Goal: Check status: Check status

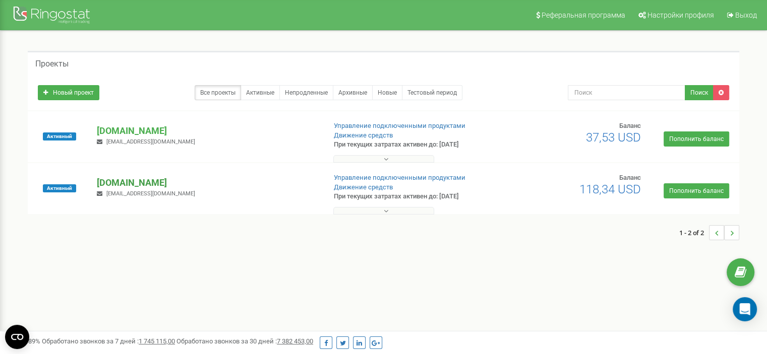
click at [158, 181] on p "[DOMAIN_NAME]" at bounding box center [207, 182] width 220 height 13
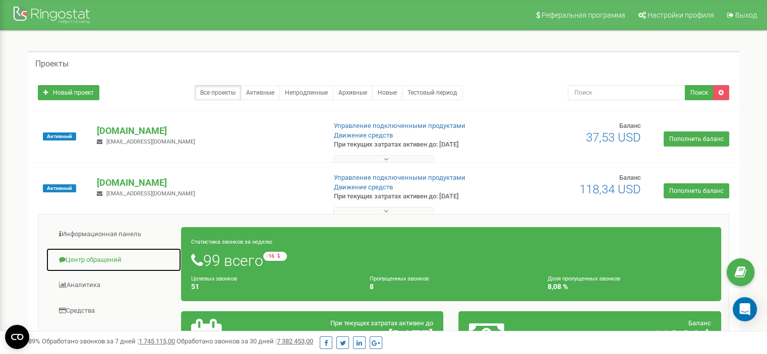
click at [112, 259] on link "Центр обращений" at bounding box center [114, 260] width 136 height 25
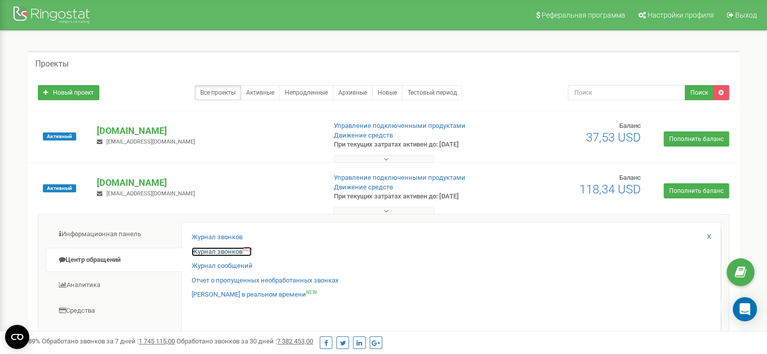
click at [204, 252] on link "Журнал звонков OLD" at bounding box center [222, 252] width 60 height 10
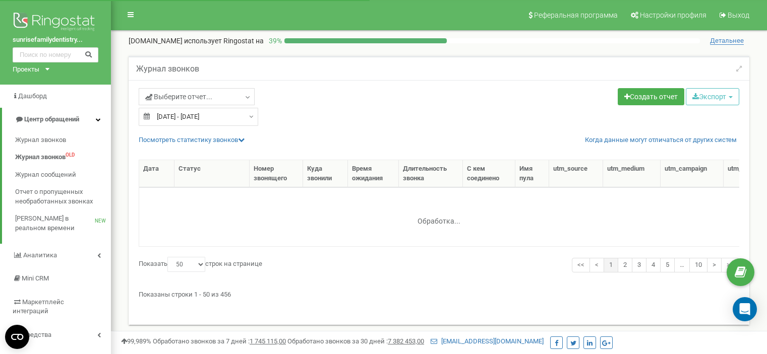
select select "50"
type input "23.08.2025"
type input "22.09.2025"
click at [245, 116] on div "23.08.2025 - 22.09.2025" at bounding box center [198, 117] width 119 height 18
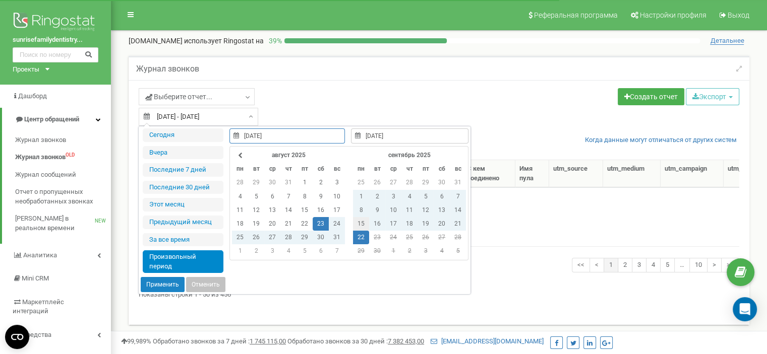
type input "15.09.2025"
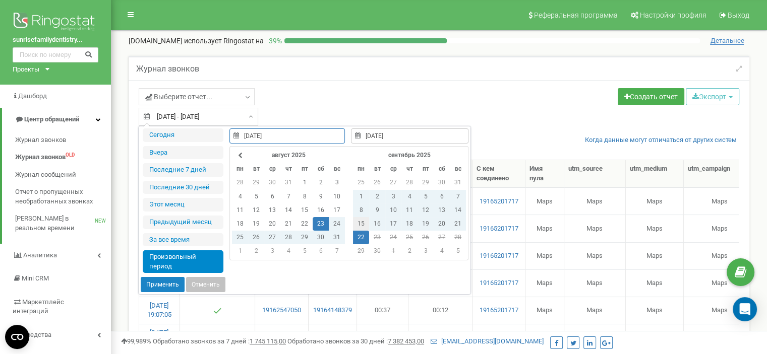
click at [361, 221] on td "15" at bounding box center [361, 224] width 16 height 14
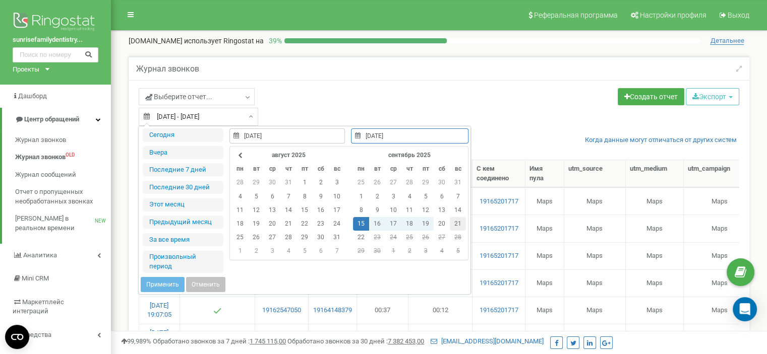
type input "21.09.2025"
click at [458, 223] on td "21" at bounding box center [458, 224] width 16 height 14
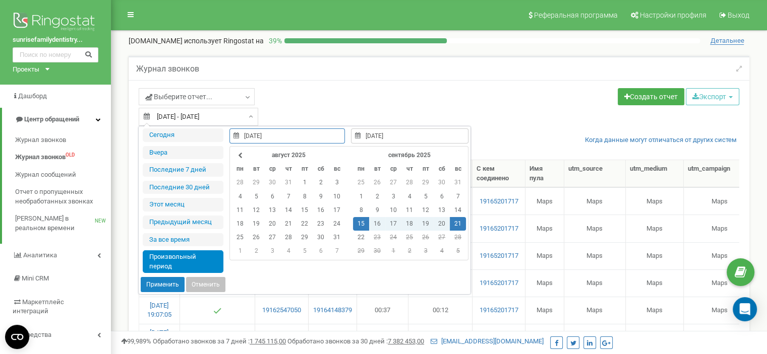
type input "15.09.2025"
click at [160, 280] on button "Применить" at bounding box center [163, 284] width 44 height 15
type input "[DATE] - [DATE]"
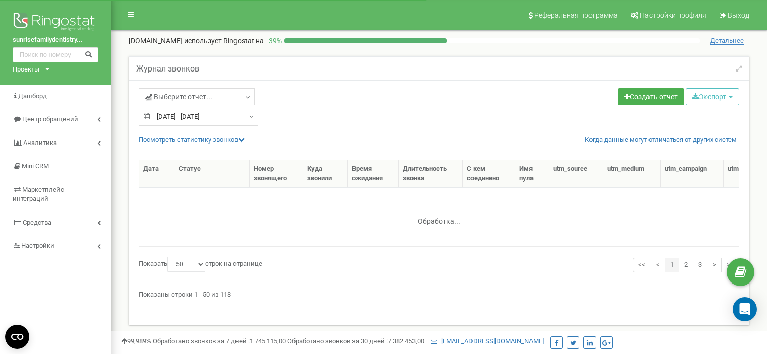
select select "50"
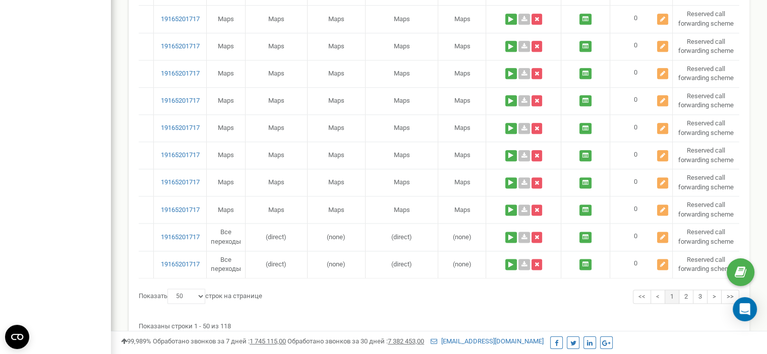
scroll to position [1310, 0]
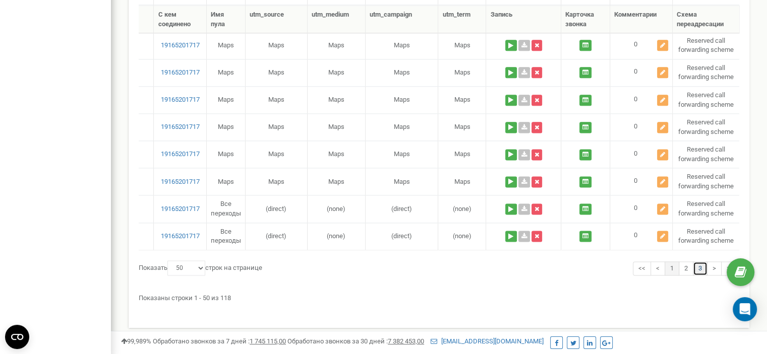
click at [702, 264] on link "3" at bounding box center [700, 269] width 15 height 15
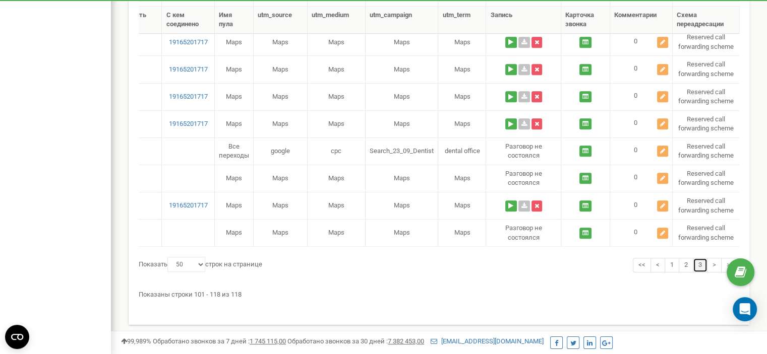
scroll to position [0, 311]
